Goal: Task Accomplishment & Management: Manage account settings

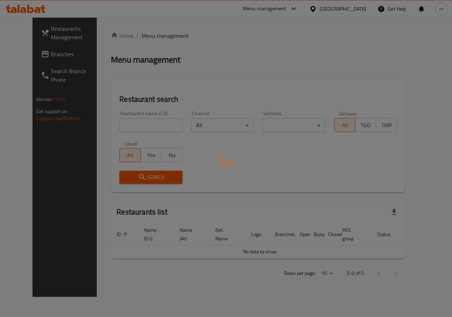
click at [228, 46] on div at bounding box center [226, 158] width 452 height 317
click at [225, 79] on div at bounding box center [226, 158] width 452 height 317
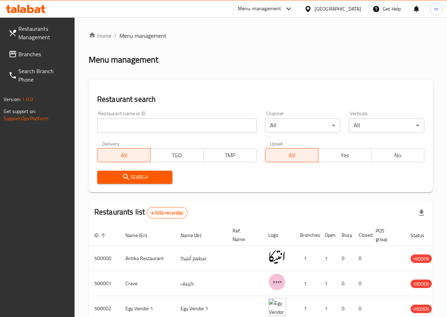
click at [312, 10] on icon at bounding box center [307, 8] width 7 height 7
drag, startPoint x: 191, startPoint y: 76, endPoint x: 156, endPoint y: 106, distance: 47.1
click at [190, 76] on div "Home / Menu management Menu management Restaurant search Restaurant name or ID …" at bounding box center [261, 257] width 344 height 452
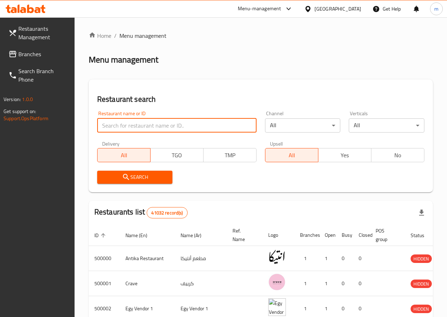
click at [147, 120] on input "search" at bounding box center [176, 125] width 159 height 14
drag, startPoint x: 147, startPoint y: 120, endPoint x: 129, endPoint y: 128, distance: 19.3
paste input "776993"
type input "776993"
click button "Search" at bounding box center [135, 177] width 76 height 13
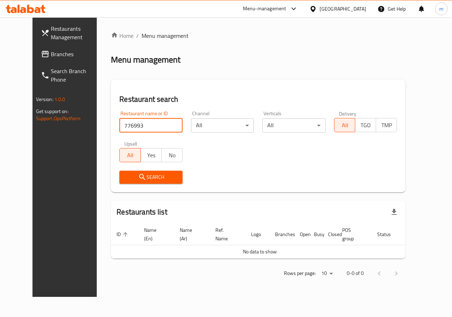
click at [51, 55] on span "Branches" at bounding box center [77, 54] width 52 height 8
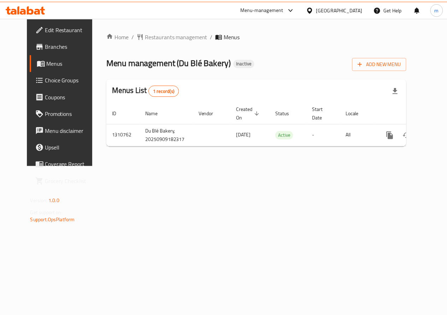
scroll to position [0, 2]
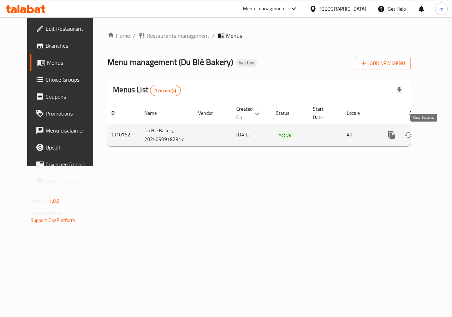
click at [438, 138] on icon "enhanced table" at bounding box center [442, 135] width 8 height 8
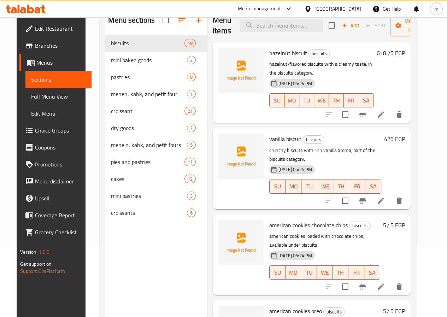
scroll to position [28, 0]
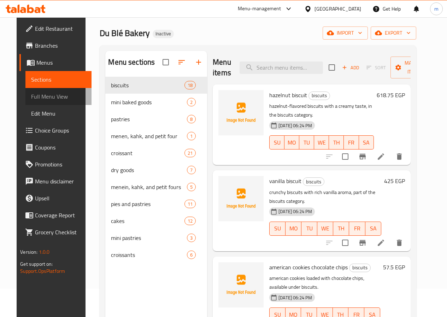
click at [31, 95] on span "Full Menu View" at bounding box center [58, 96] width 54 height 8
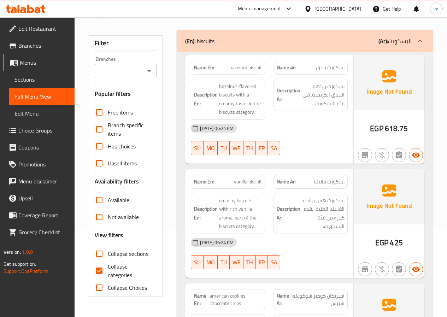
scroll to position [99, 0]
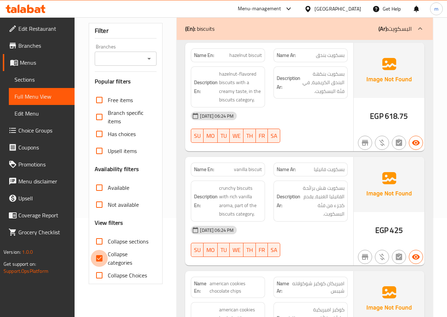
click at [98, 263] on input "Collapse categories" at bounding box center [99, 258] width 17 height 17
checkbox input "false"
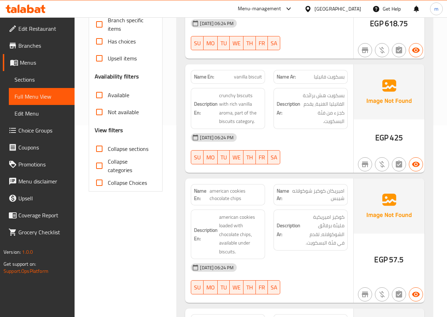
scroll to position [134, 0]
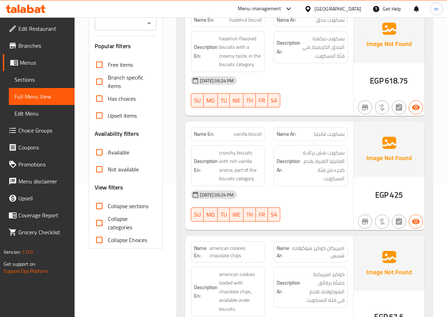
click at [140, 97] on div "Has choices" at bounding box center [126, 98] width 62 height 17
click at [106, 100] on input "Has choices" at bounding box center [99, 98] width 17 height 17
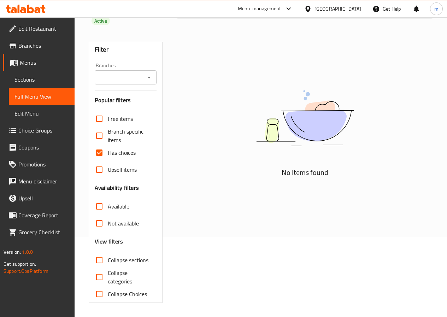
scroll to position [80, 0]
click at [95, 152] on input "Has choices" at bounding box center [99, 152] width 17 height 17
checkbox input "false"
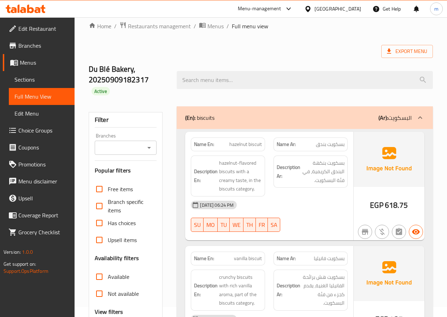
scroll to position [0, 0]
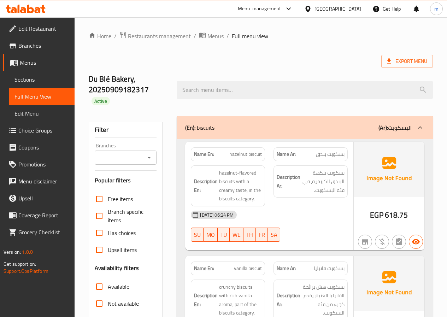
click at [48, 29] on span "Edit Restaurant" at bounding box center [43, 28] width 51 height 8
